Goal: Find specific page/section: Find specific page/section

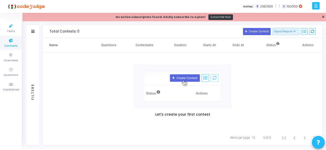
click at [10, 46] on span "Contests" at bounding box center [10, 46] width 13 height 4
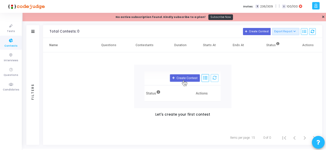
click at [10, 46] on span "Contests" at bounding box center [10, 46] width 13 height 4
click at [7, 61] on span "Interviews" at bounding box center [11, 60] width 14 height 4
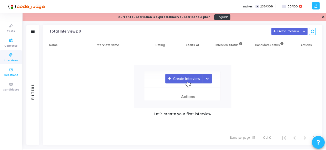
click at [12, 75] on span "Questions" at bounding box center [11, 75] width 15 height 4
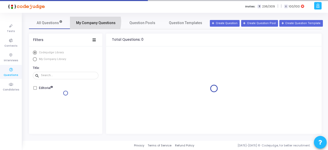
click at [92, 22] on span "My Company Questions" at bounding box center [95, 22] width 39 height 5
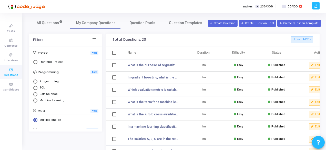
click at [37, 87] on span "Select Library" at bounding box center [35, 88] width 4 height 4
click at [37, 87] on input "SQL" at bounding box center [35, 88] width 4 height 4
radio input "true"
radio input "false"
